Goal: Navigation & Orientation: Find specific page/section

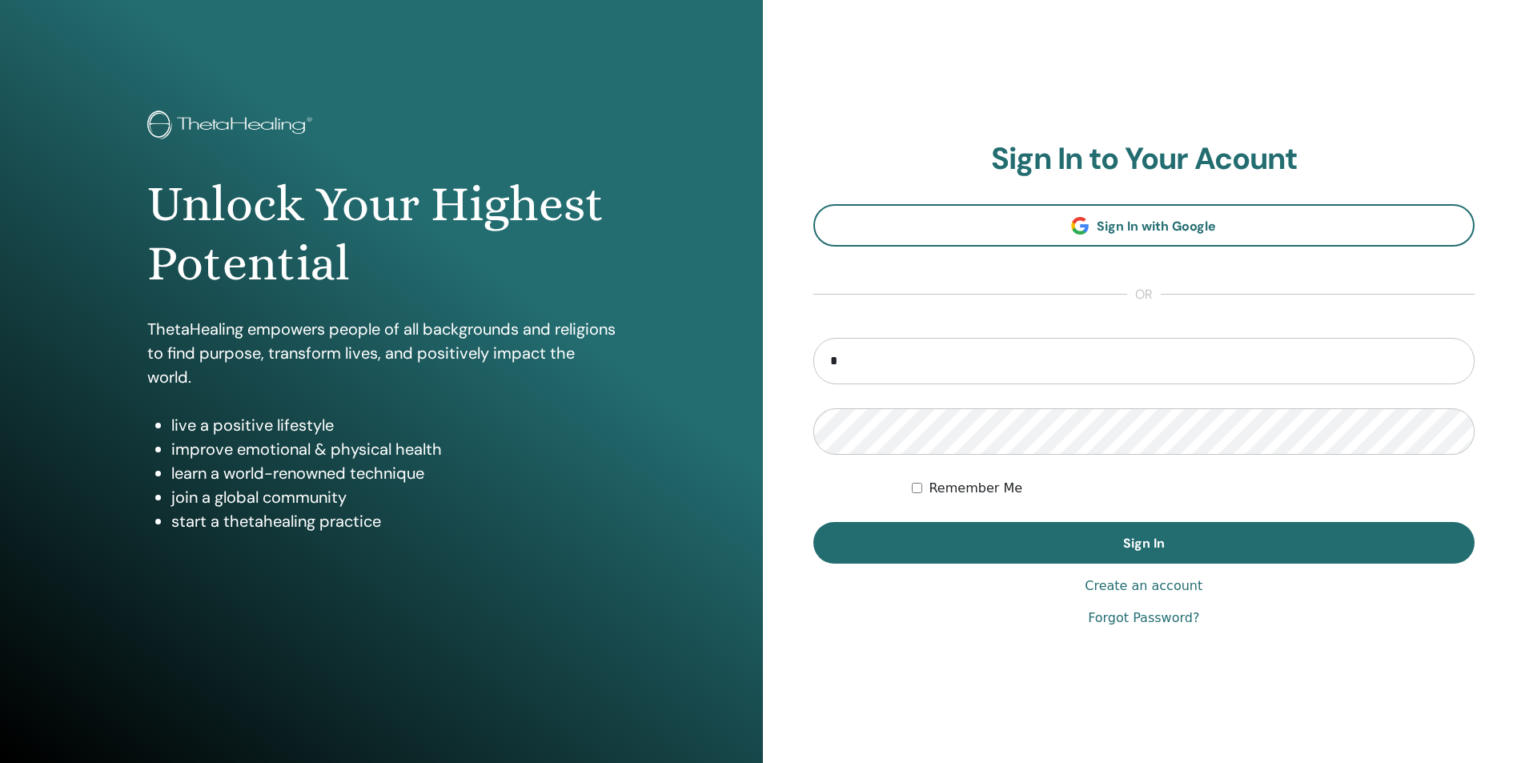
type input "**********"
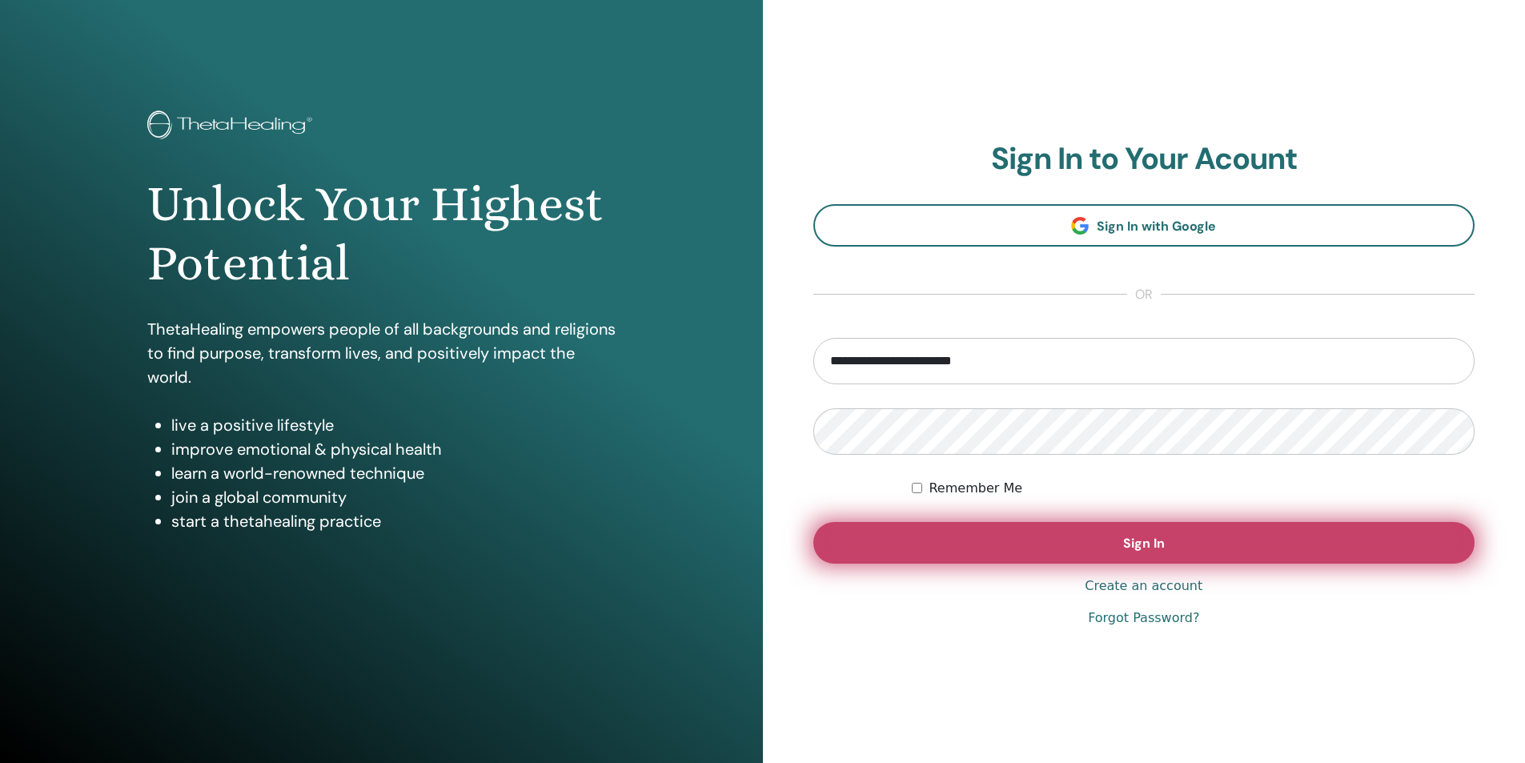
click at [1014, 541] on button "Sign In" at bounding box center [1144, 543] width 662 height 42
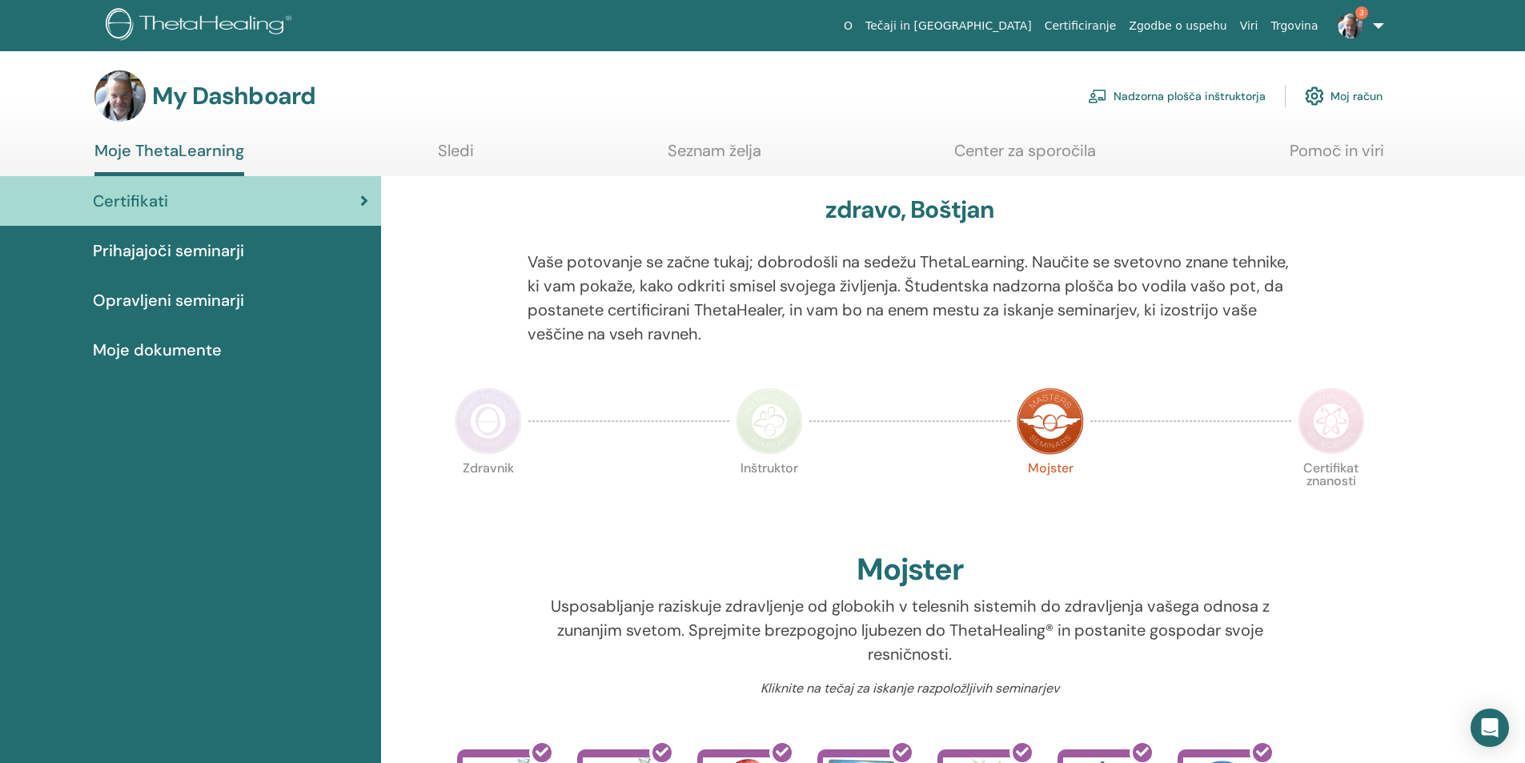
click at [198, 249] on span "Prihajajoči seminarji" at bounding box center [168, 251] width 151 height 24
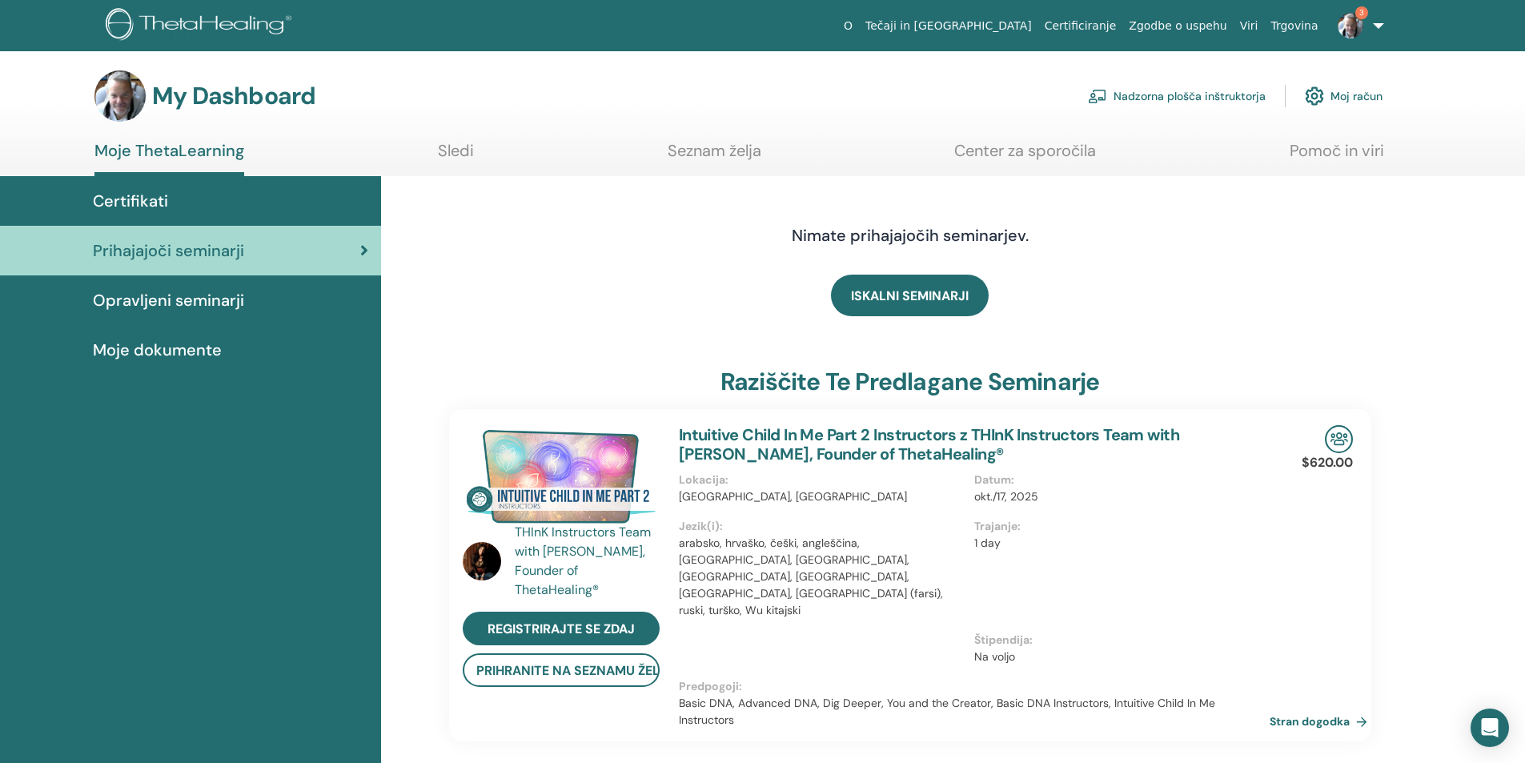
click at [1358, 25] on img at bounding box center [1351, 26] width 26 height 26
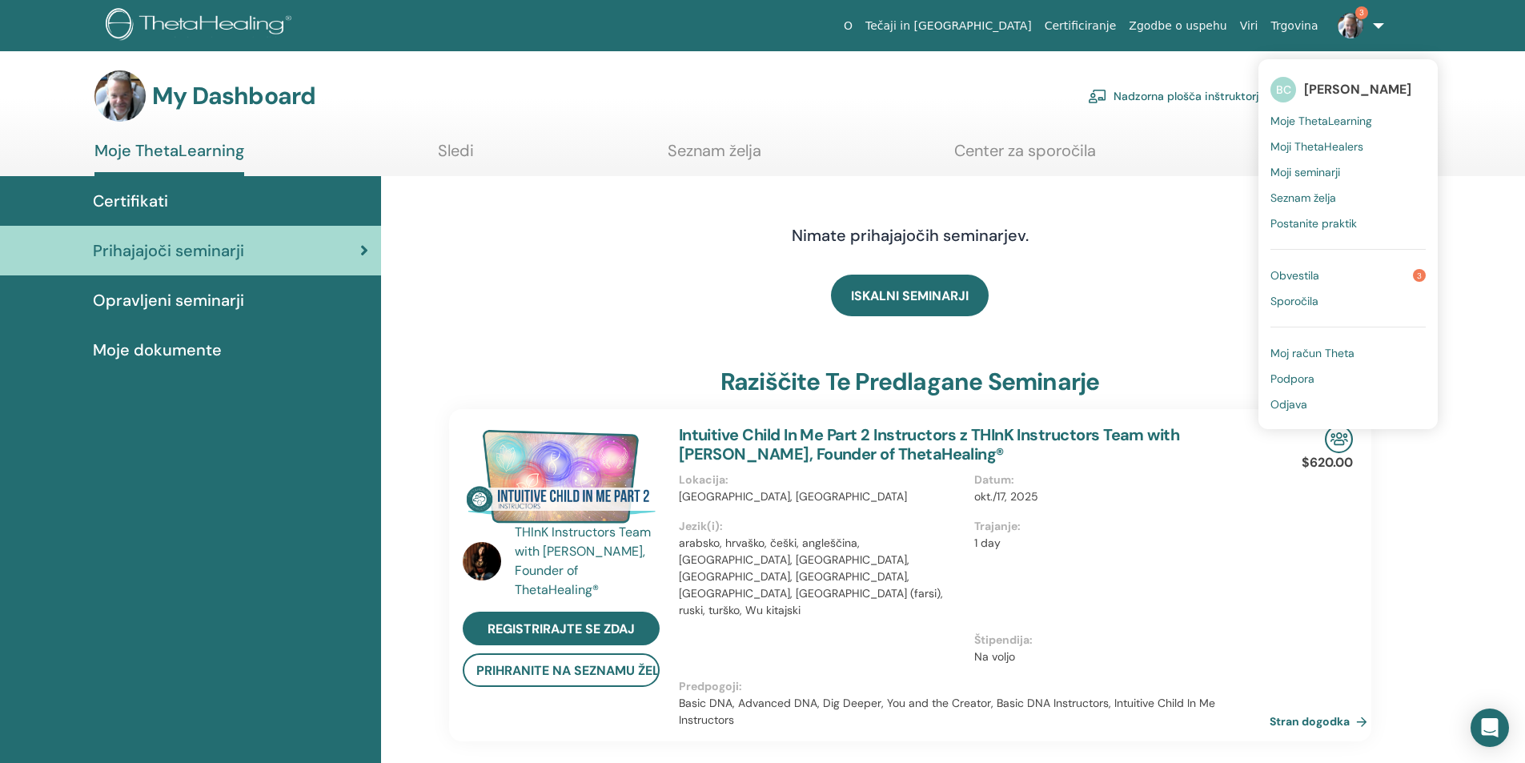
click at [1304, 272] on span "Obvestila" at bounding box center [1295, 275] width 49 height 14
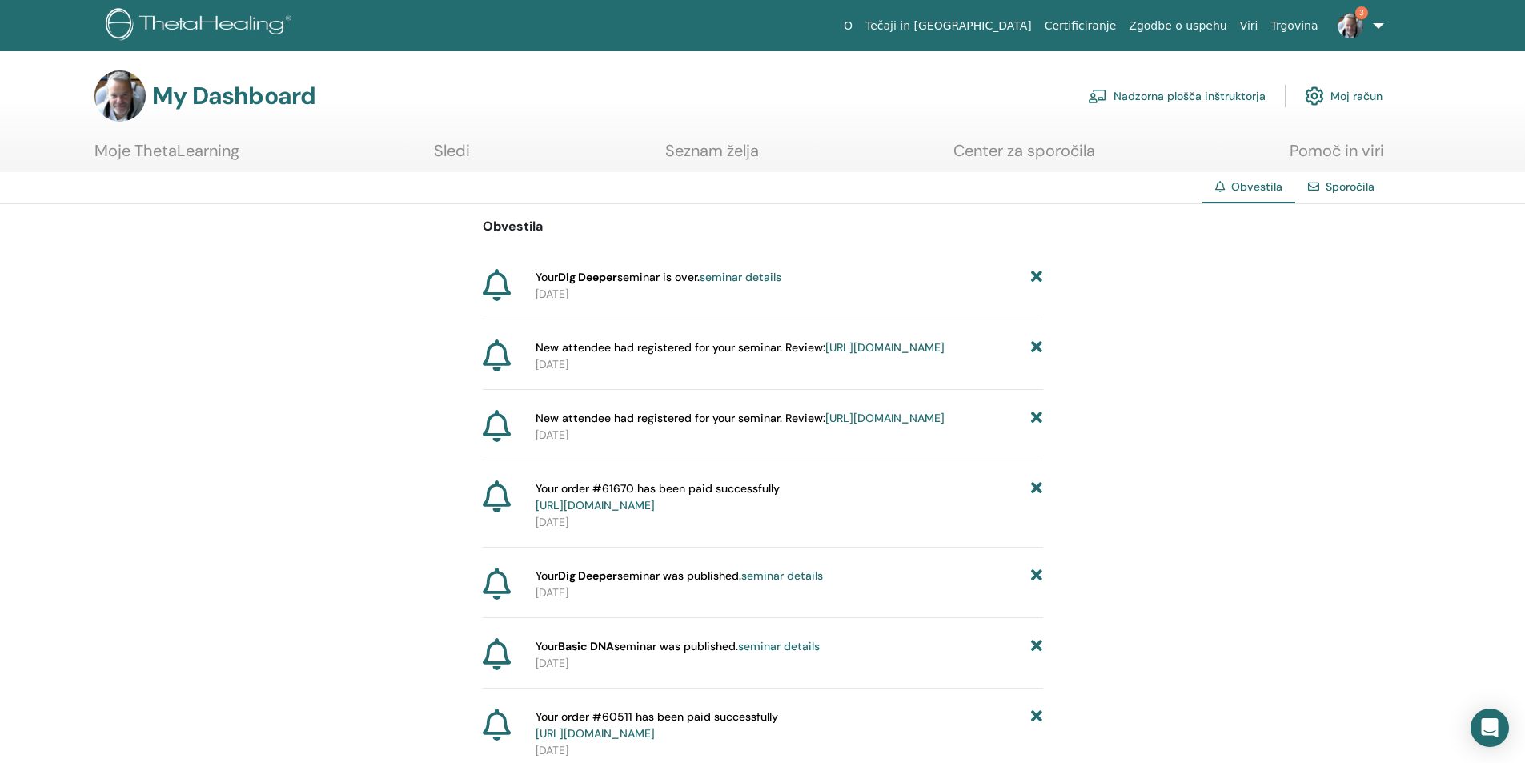
click at [1356, 27] on img at bounding box center [1351, 26] width 26 height 26
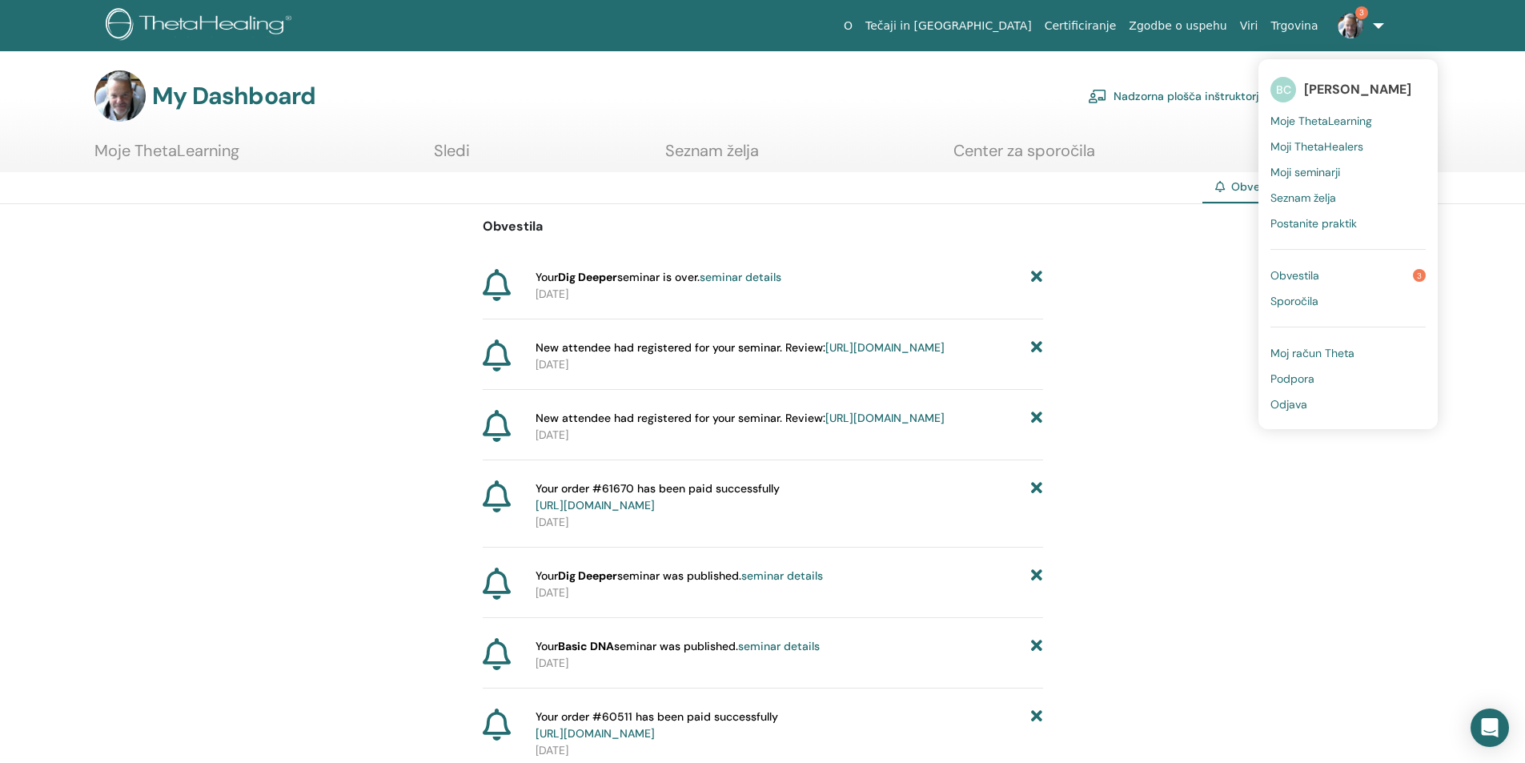
click at [1316, 120] on span "Moje ThetaLearning" at bounding box center [1322, 121] width 102 height 14
